Goal: Find contact information

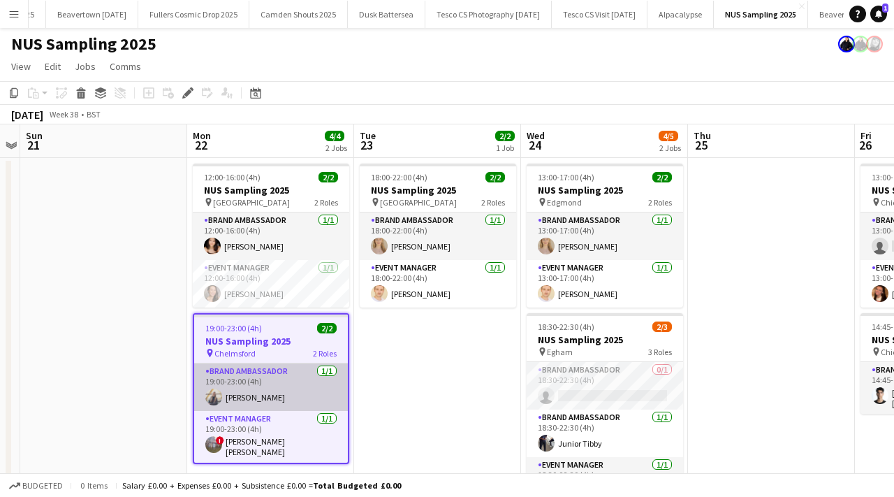
click at [215, 395] on app-user-avatar at bounding box center [213, 396] width 17 height 17
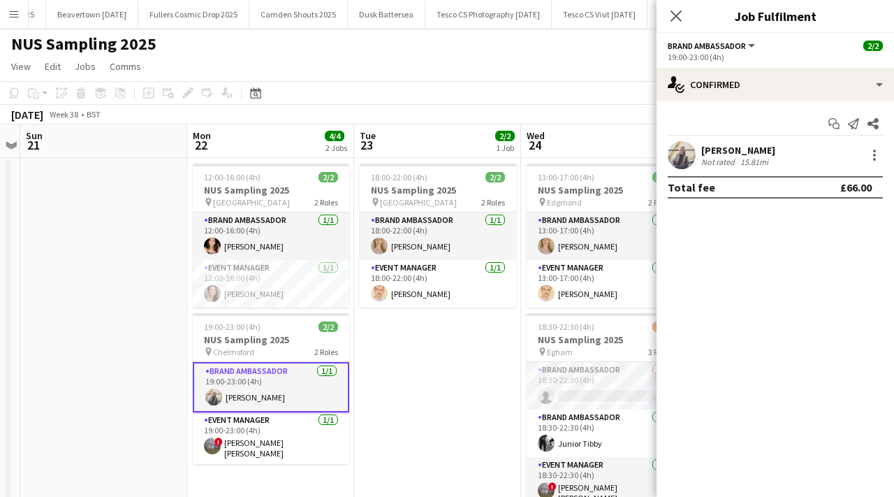
click at [708, 151] on div "[PERSON_NAME]" at bounding box center [739, 150] width 74 height 13
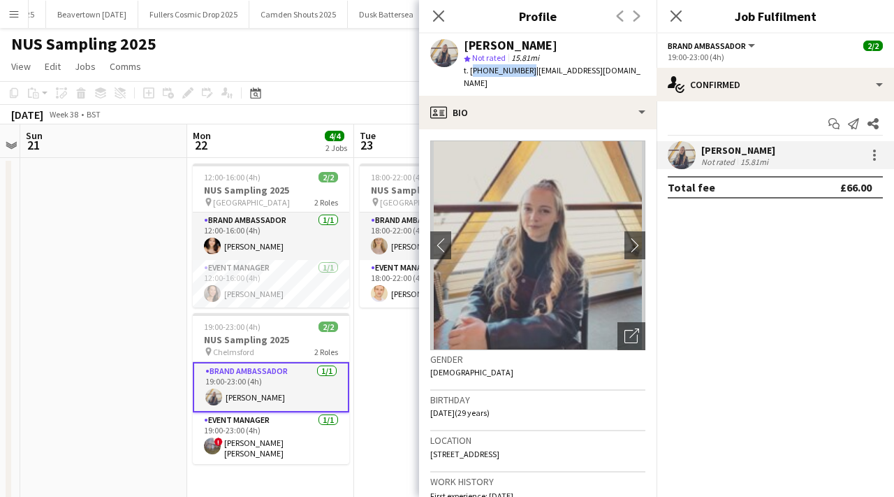
drag, startPoint x: 470, startPoint y: 71, endPoint x: 524, endPoint y: 71, distance: 53.8
click at [524, 71] on span "t. [PHONE_NUMBER]" at bounding box center [500, 70] width 73 height 10
copy span "[PHONE_NUMBER]"
